Goal: Task Accomplishment & Management: Manage account settings

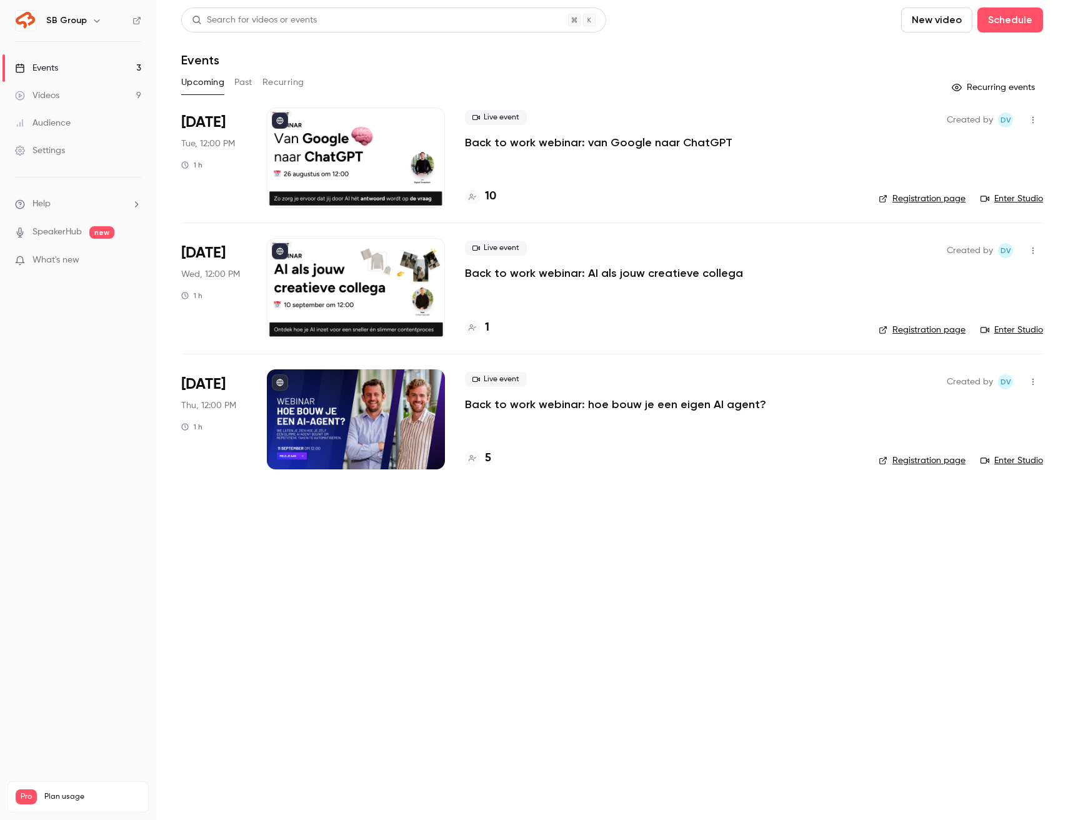
click at [583, 140] on p "Back to work webinar: van Google naar ChatGPT" at bounding box center [598, 142] width 267 height 15
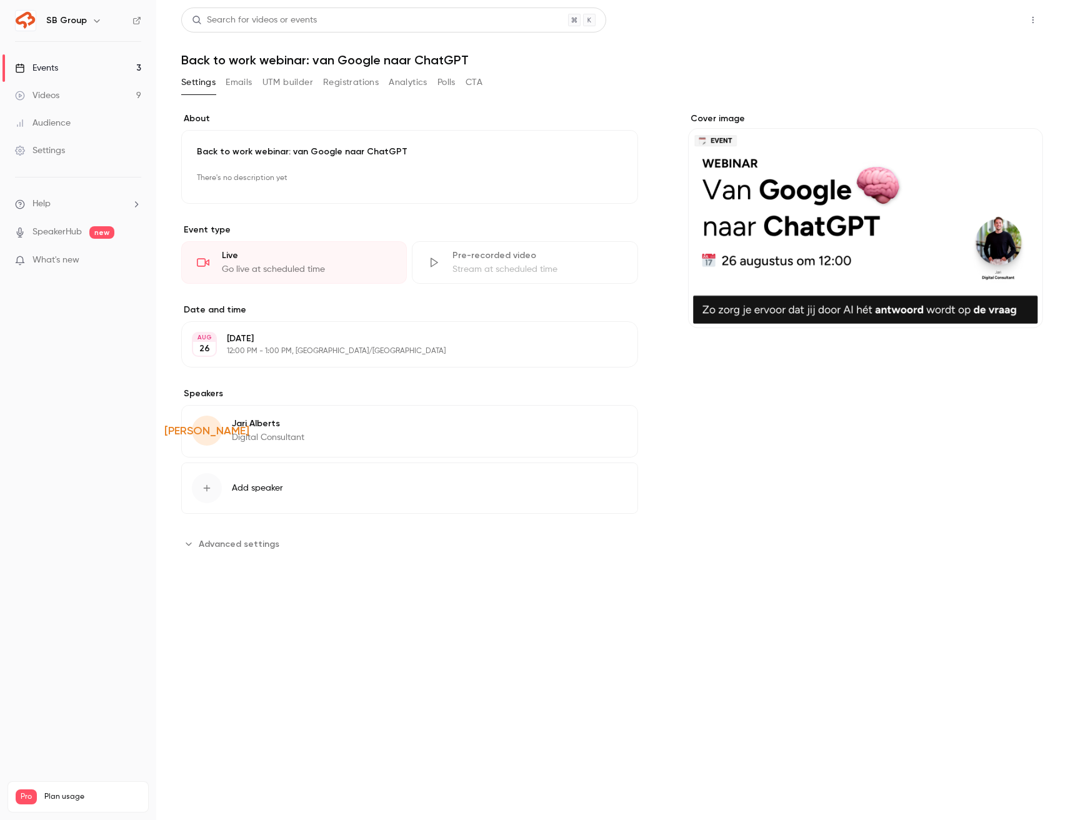
click at [988, 18] on button "Share" at bounding box center [988, 19] width 49 height 25
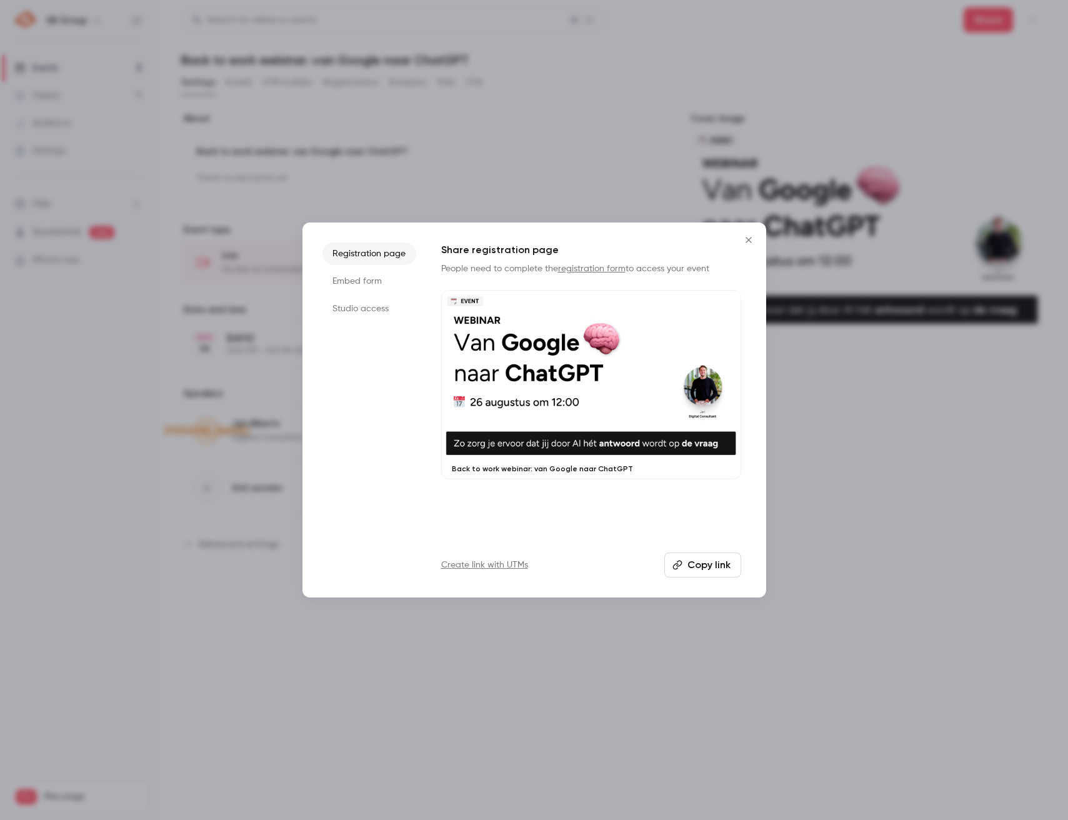
click at [717, 570] on button "Copy link" at bounding box center [702, 564] width 77 height 25
click at [749, 233] on button "Close" at bounding box center [748, 239] width 25 height 25
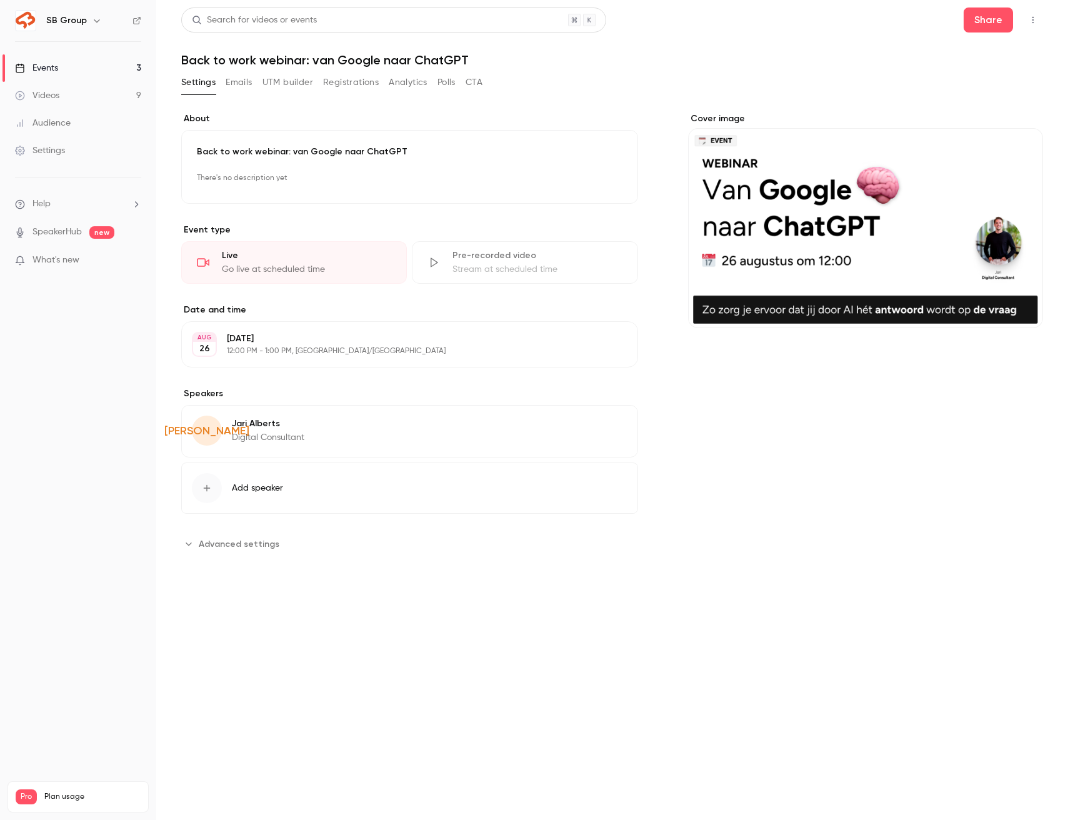
click at [188, 82] on button "Settings" at bounding box center [198, 82] width 34 height 20
click at [70, 75] on link "Events 3" at bounding box center [78, 67] width 156 height 27
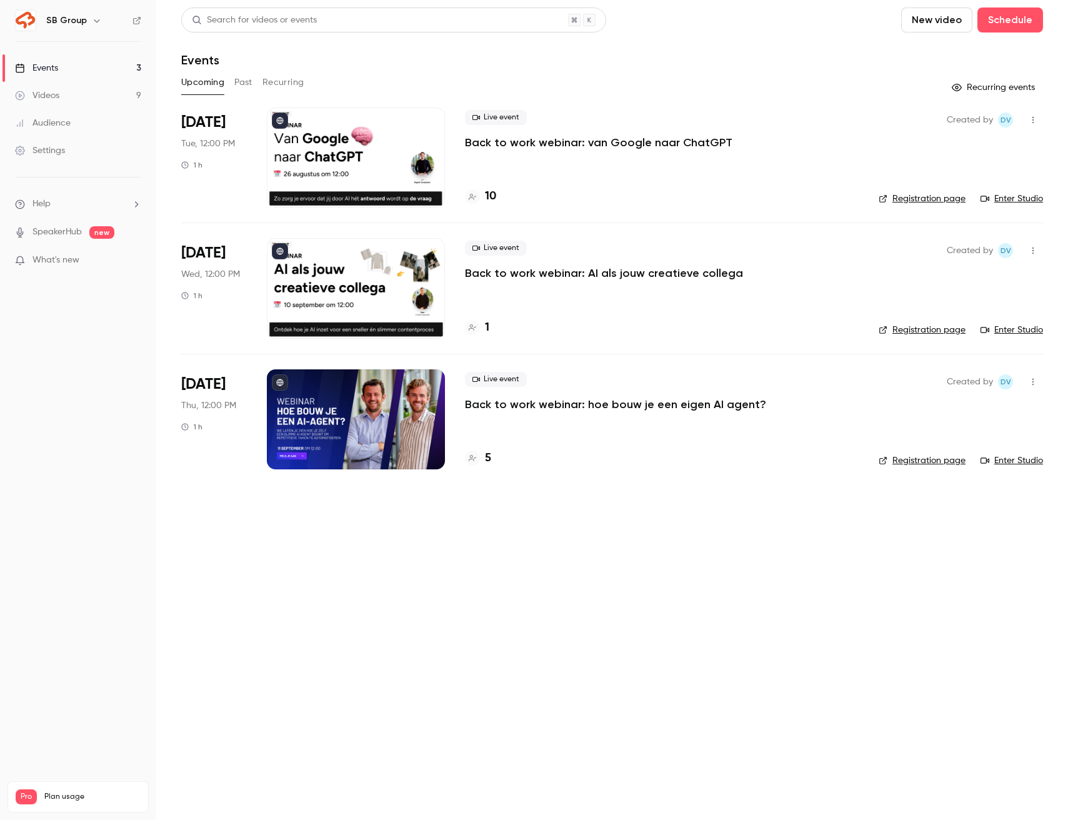
click at [529, 402] on p "Back to work webinar: hoe bouw je een eigen AI agent?" at bounding box center [615, 404] width 301 height 15
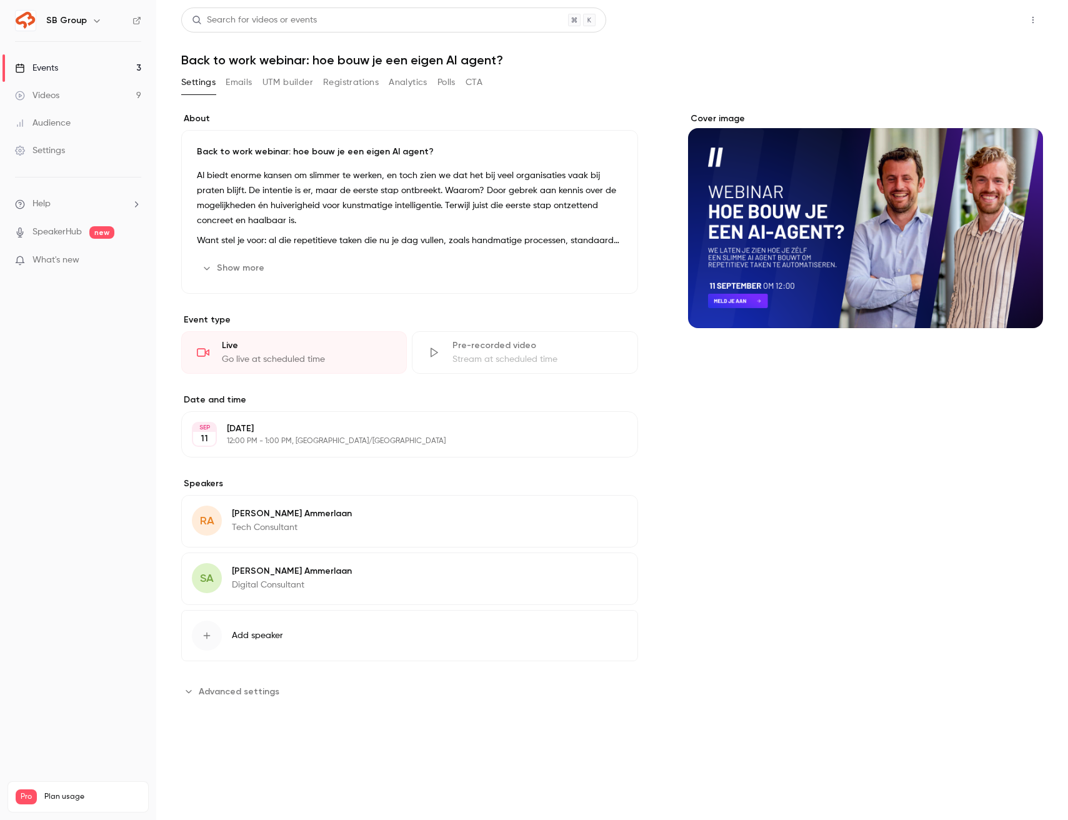
click at [986, 24] on button "Share" at bounding box center [988, 19] width 49 height 25
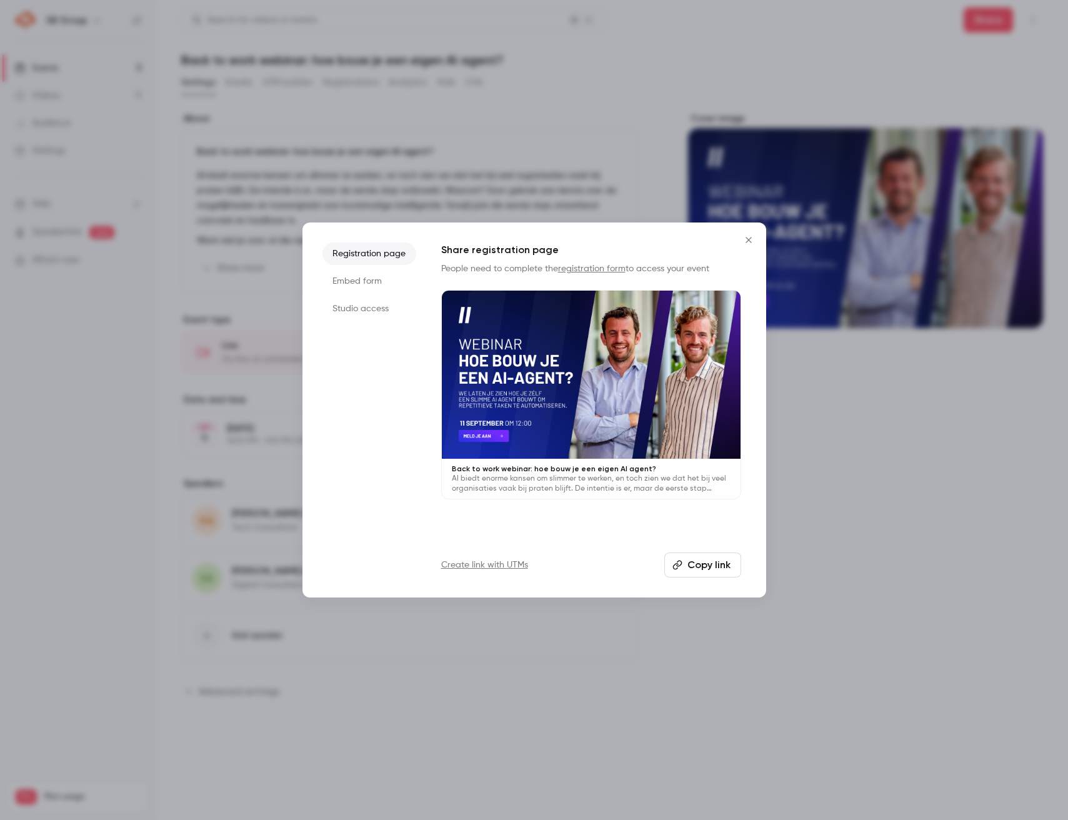
click at [693, 570] on button "Copy link" at bounding box center [702, 564] width 77 height 25
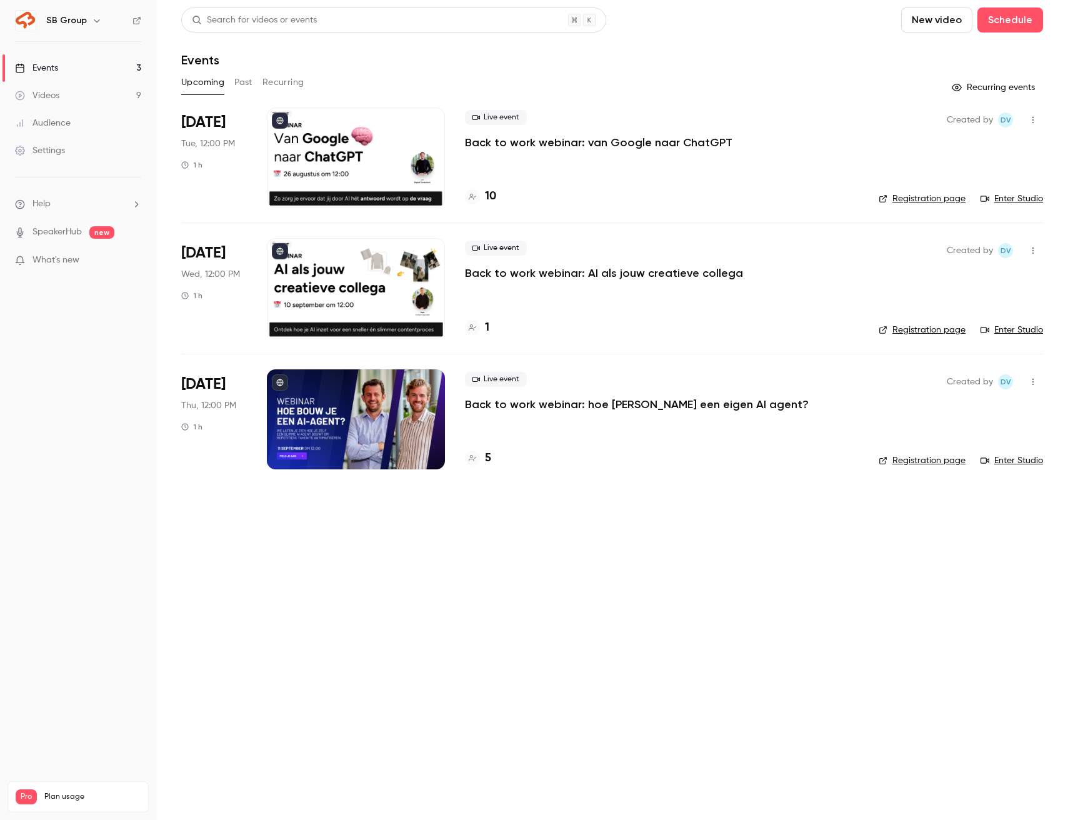
click at [504, 143] on p "Back to work webinar: van Google naar ChatGPT" at bounding box center [598, 142] width 267 height 15
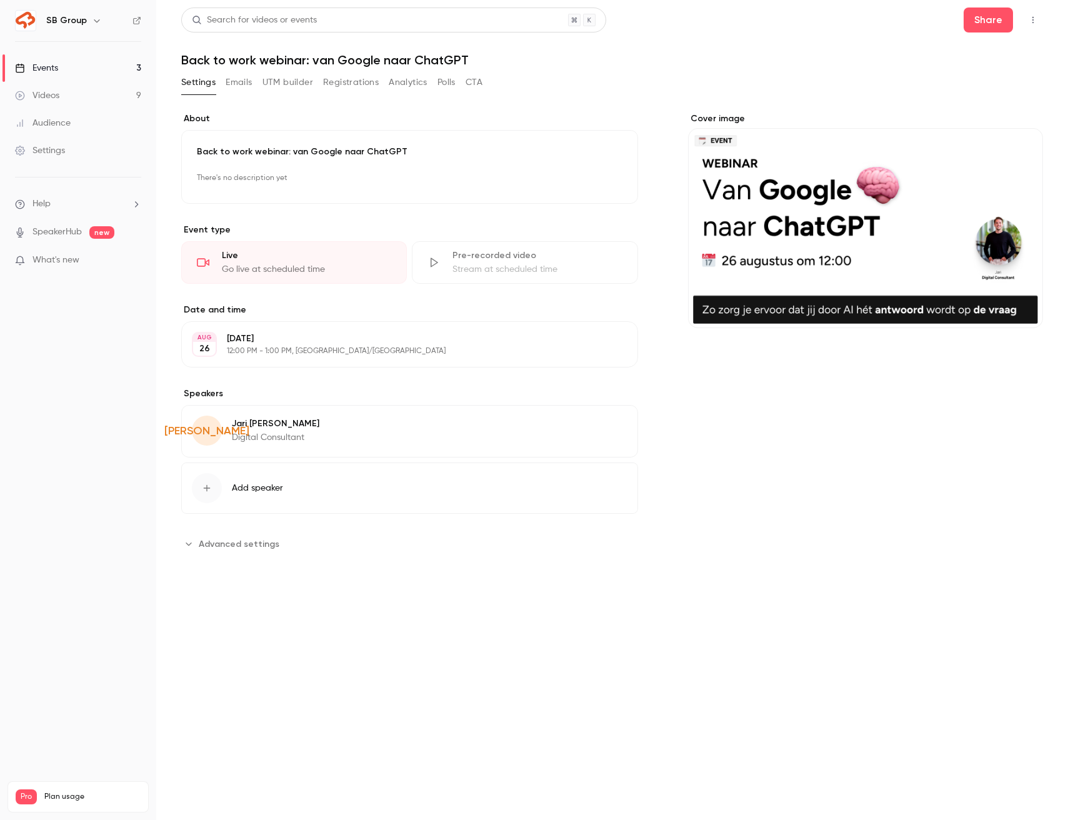
click at [339, 79] on button "Registrations" at bounding box center [351, 82] width 56 height 20
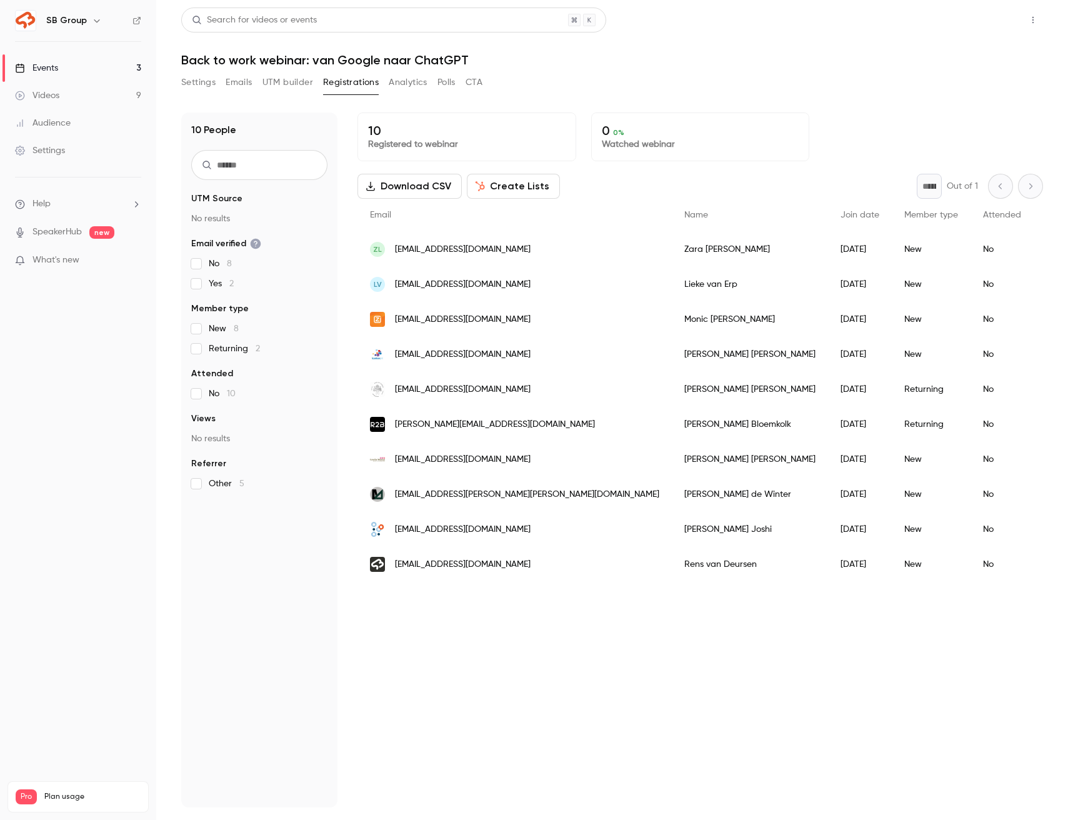
click at [978, 21] on button "Share" at bounding box center [988, 19] width 49 height 25
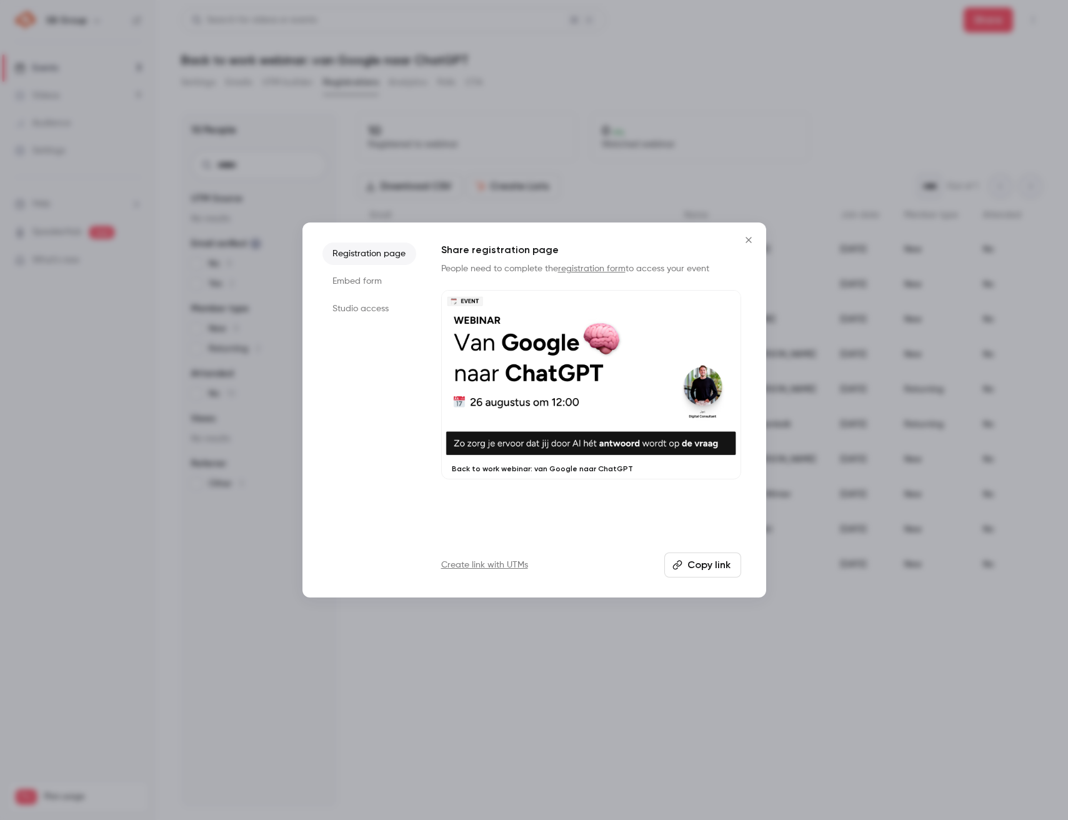
click at [706, 552] on button "Copy link" at bounding box center [702, 564] width 77 height 25
click at [727, 220] on div at bounding box center [534, 410] width 1068 height 820
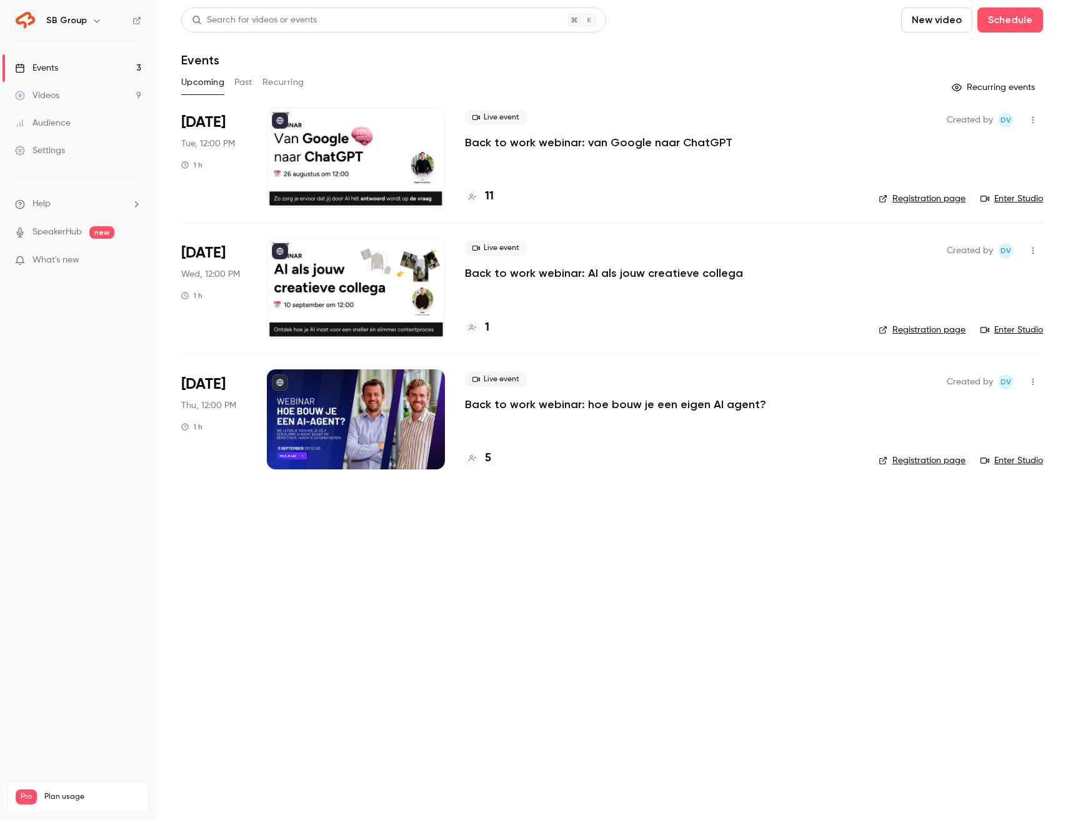
click at [613, 274] on p "Back to work webinar: AI als jouw creatieve collega" at bounding box center [604, 273] width 278 height 15
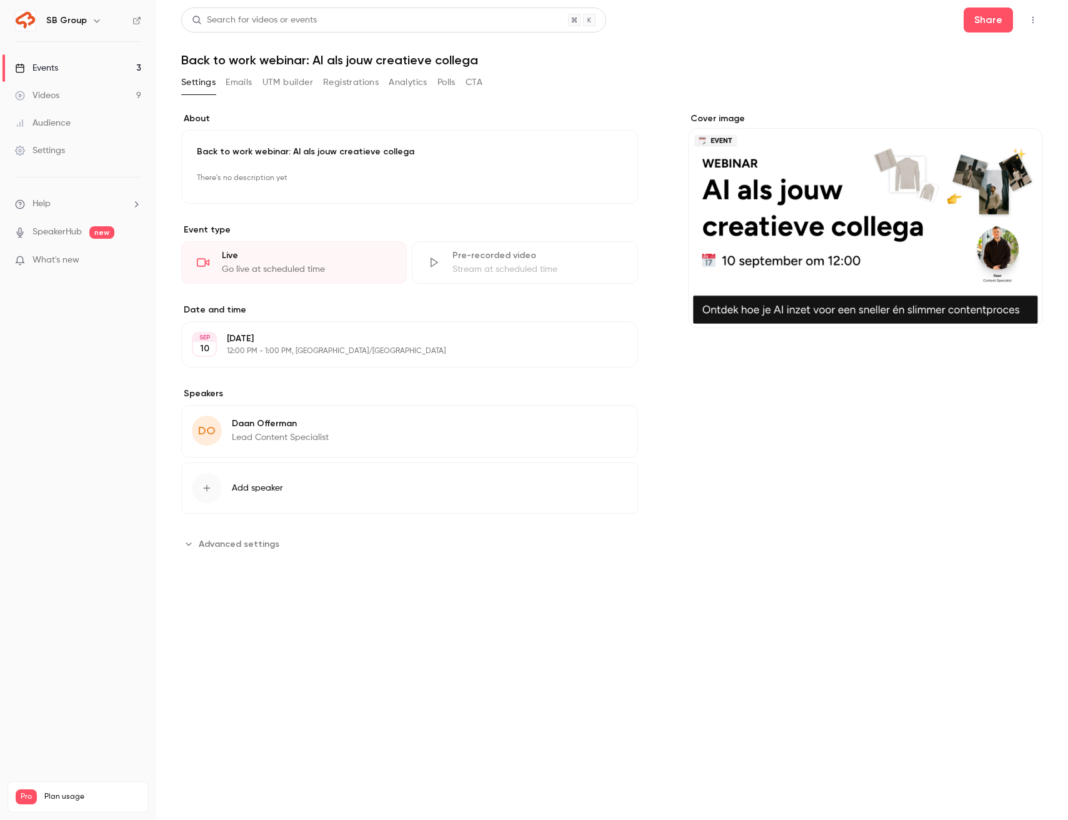
click at [338, 82] on button "Registrations" at bounding box center [351, 82] width 56 height 20
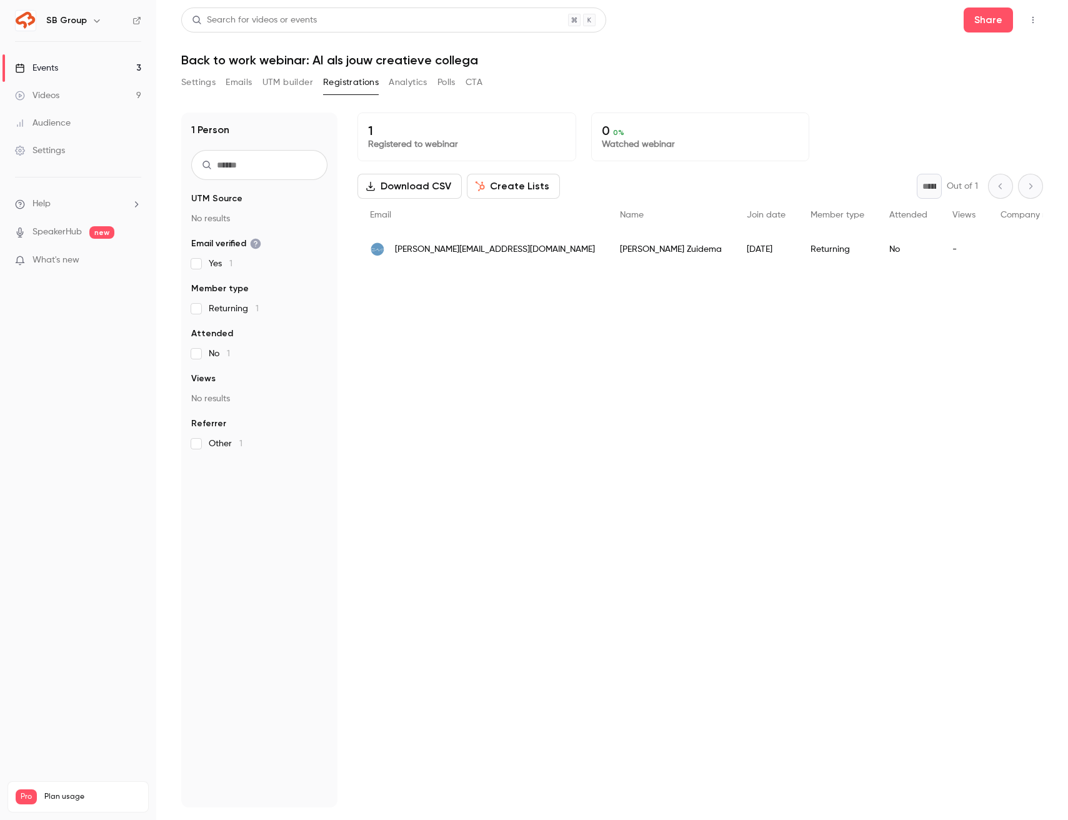
click at [194, 83] on button "Settings" at bounding box center [198, 82] width 34 height 20
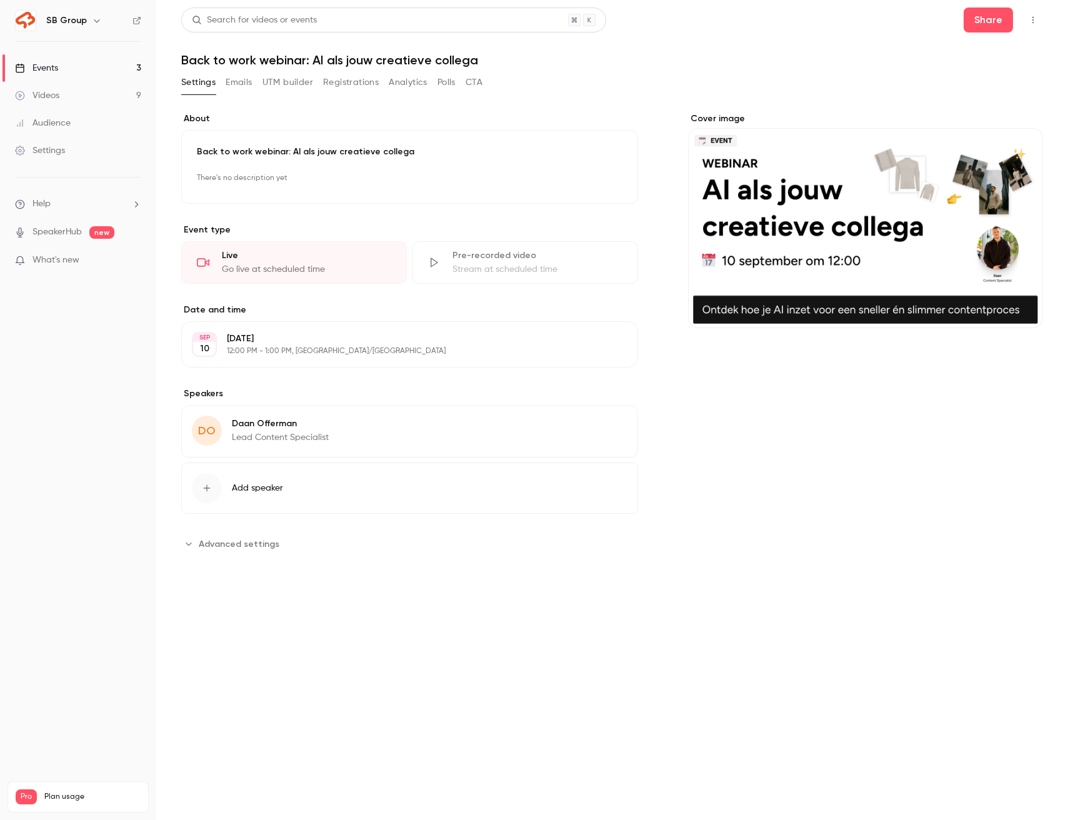
click at [106, 61] on link "Events 3" at bounding box center [78, 67] width 156 height 27
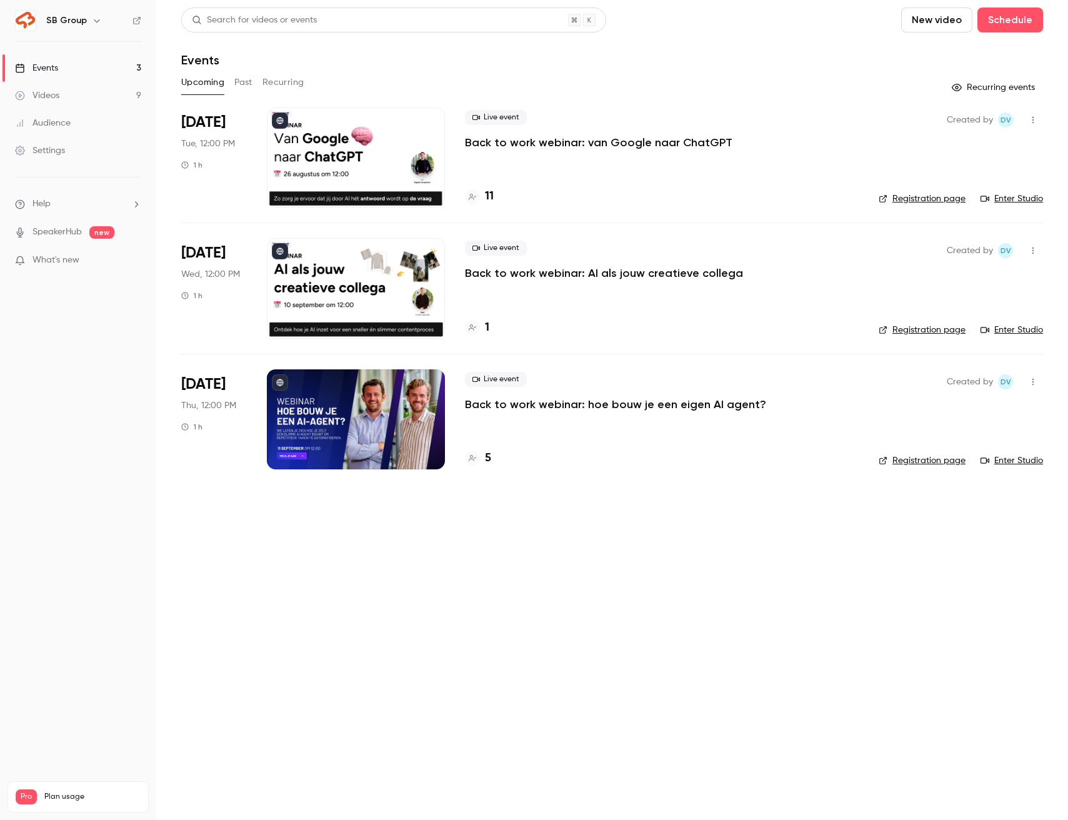
click at [549, 411] on div "Live event Back to work webinar: hoe bouw je een eigen AI agent? 5" at bounding box center [662, 419] width 394 height 100
click at [549, 401] on p "Back to work webinar: hoe bouw je een eigen AI agent?" at bounding box center [615, 404] width 301 height 15
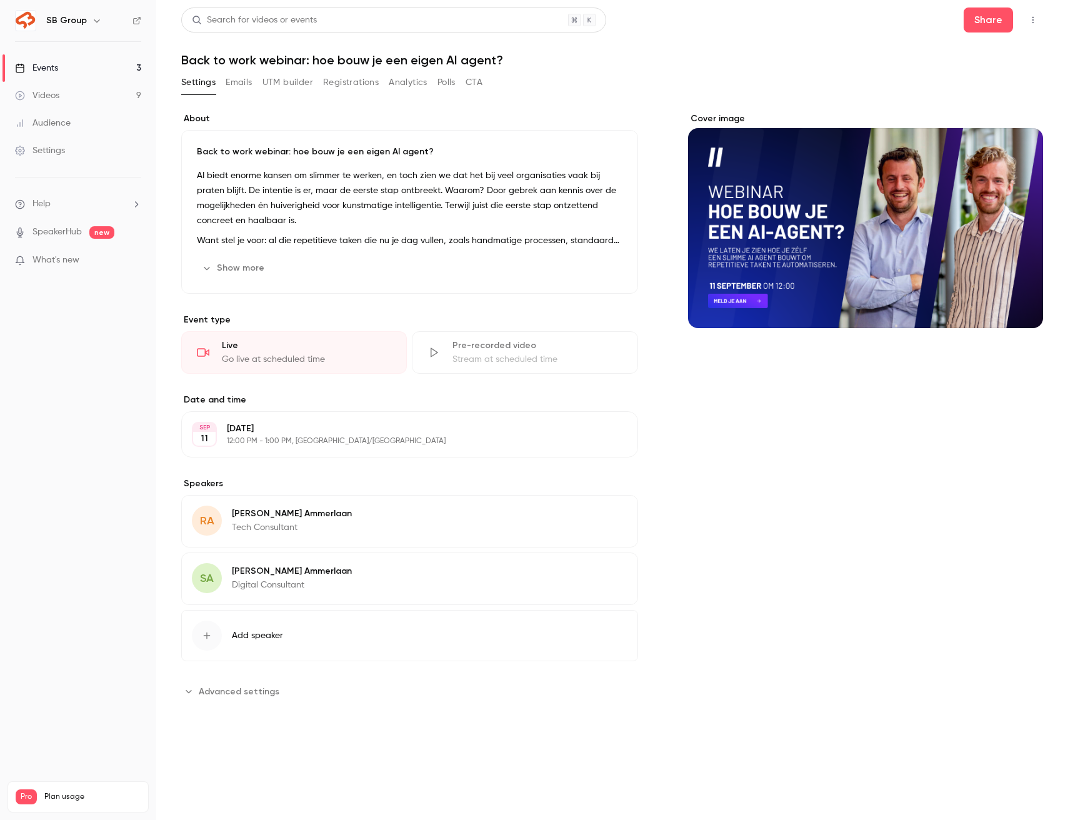
click at [336, 76] on button "Registrations" at bounding box center [351, 82] width 56 height 20
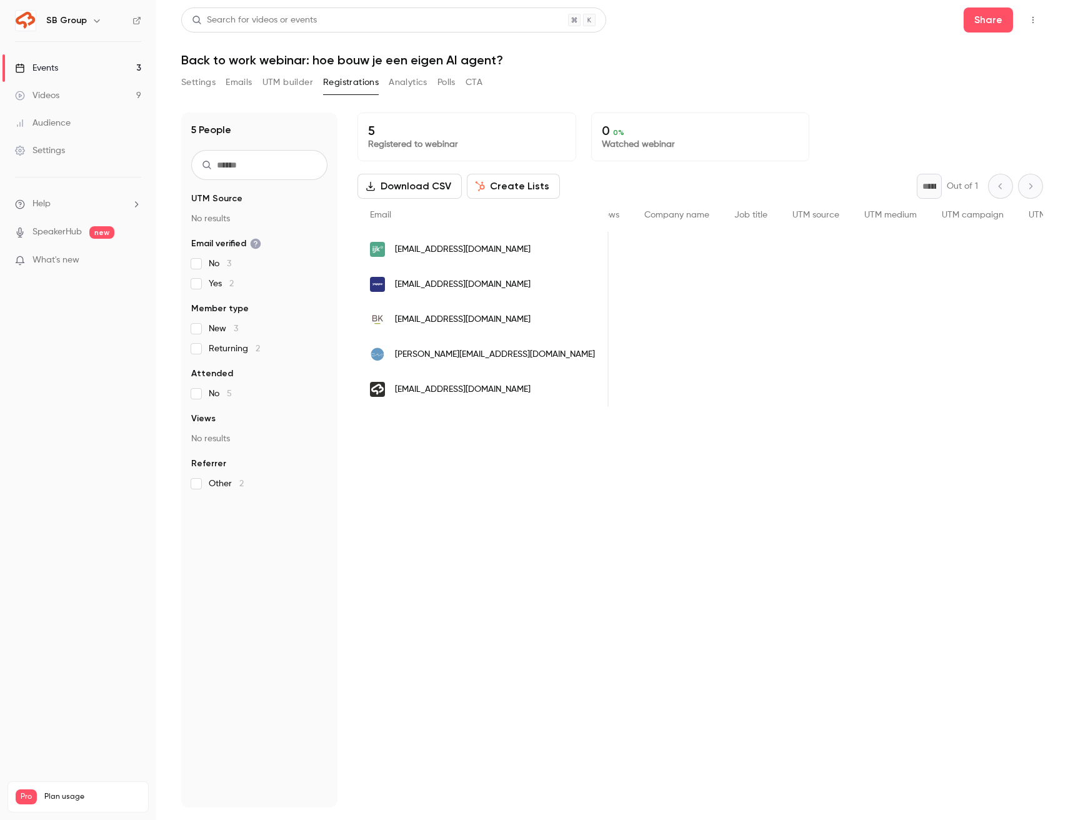
scroll to position [0, 359]
click at [124, 61] on link "Events 3" at bounding box center [78, 67] width 156 height 27
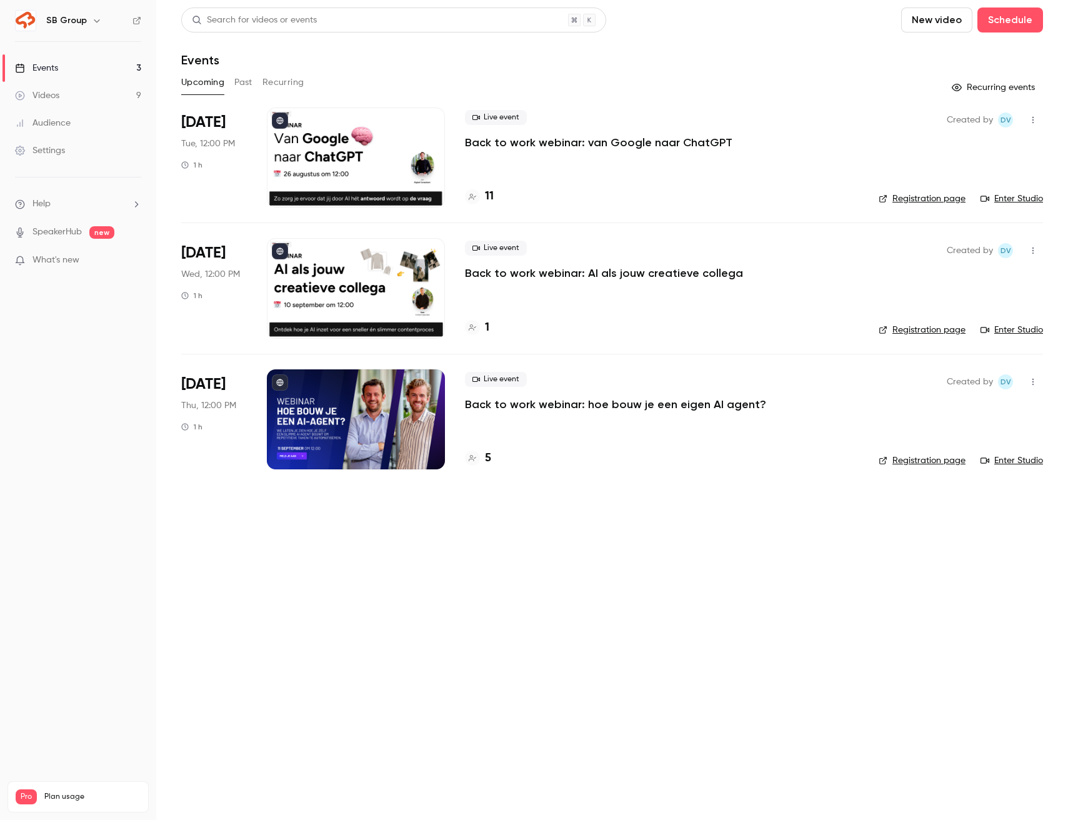
click at [564, 276] on p "Back to work webinar: AI als jouw creatieve collega" at bounding box center [604, 273] width 278 height 15
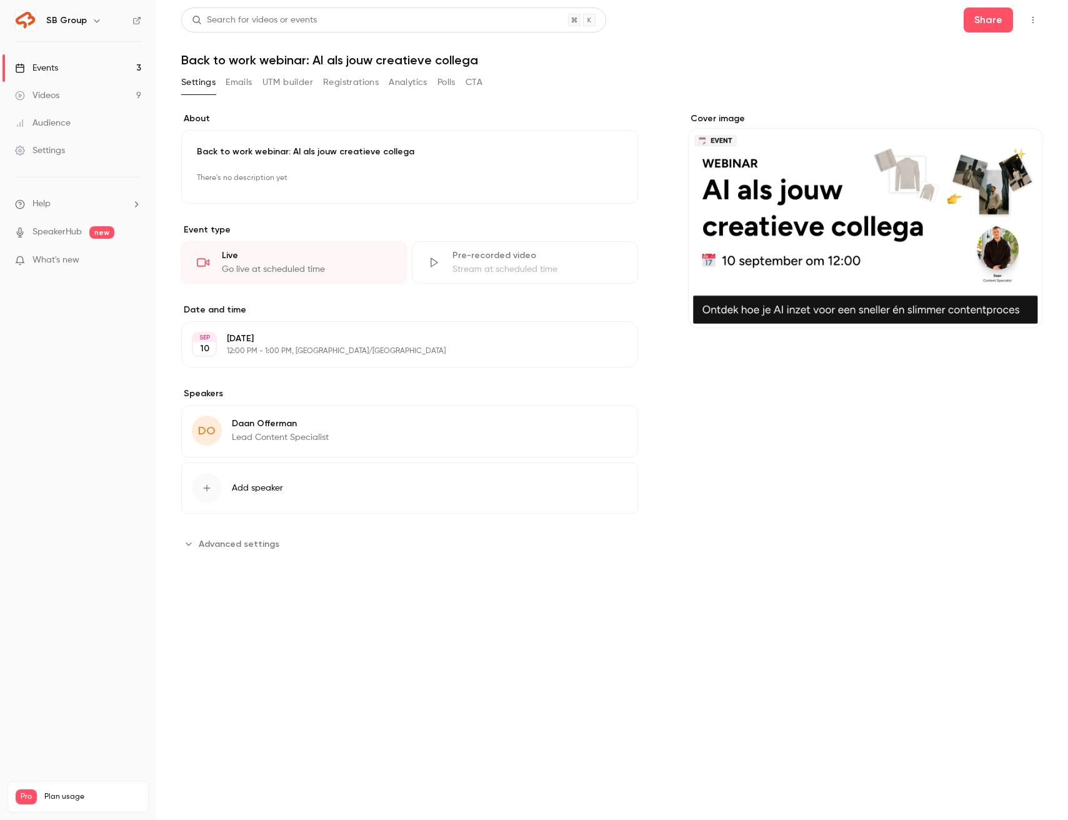
click at [874, 232] on div "Cover image" at bounding box center [865, 220] width 355 height 216
click at [0, 0] on input "Cover image" at bounding box center [0, 0] width 0 height 0
